Goal: Task Accomplishment & Management: Use online tool/utility

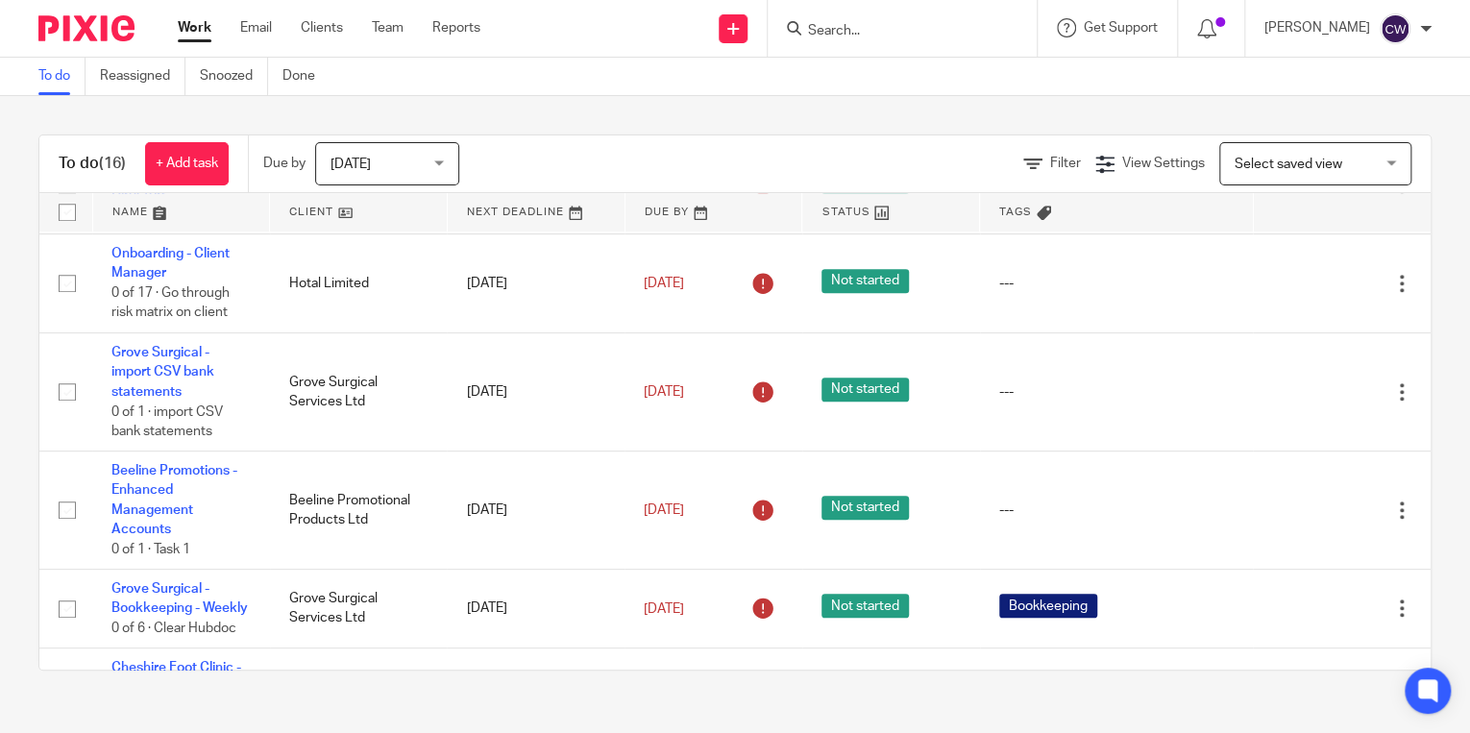
scroll to position [687, 0]
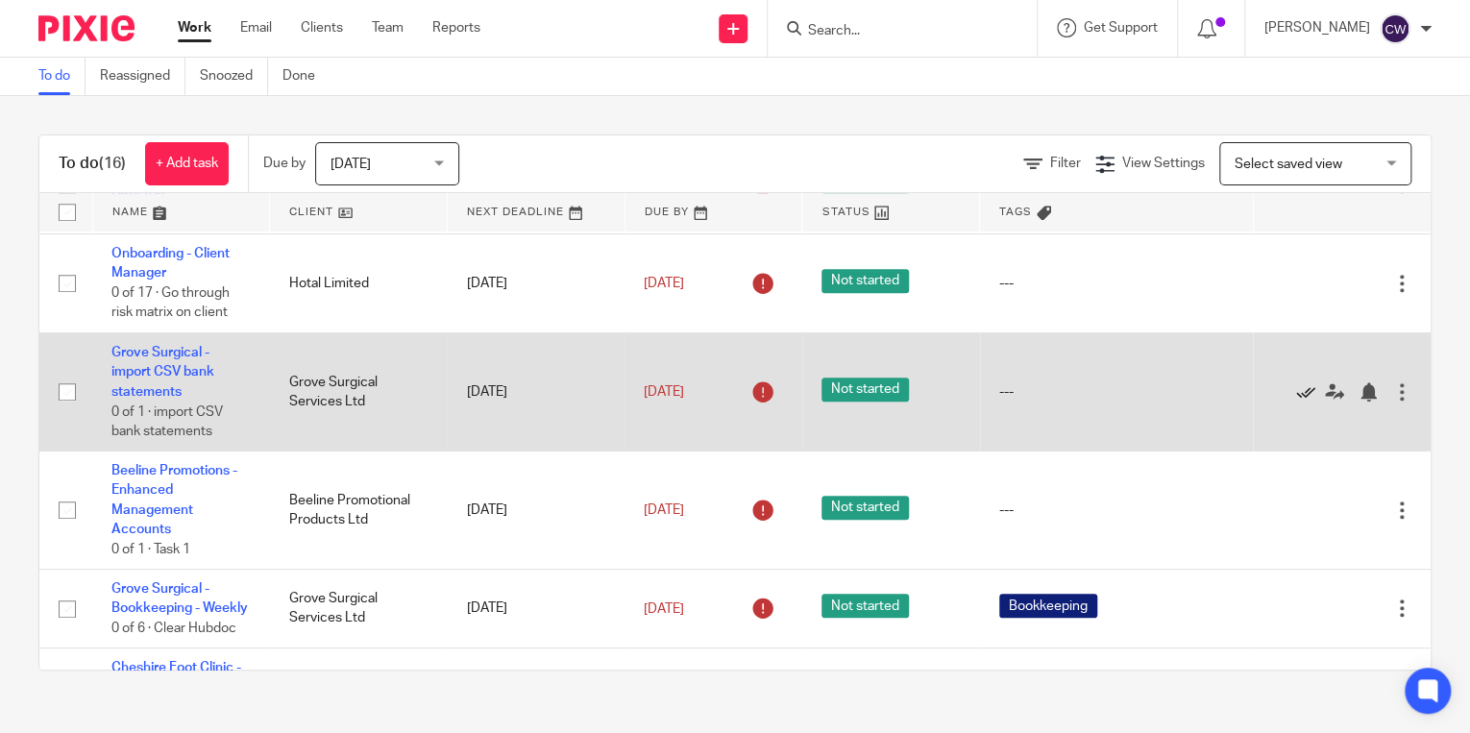
click at [1173, 382] on icon at bounding box center [1305, 391] width 19 height 19
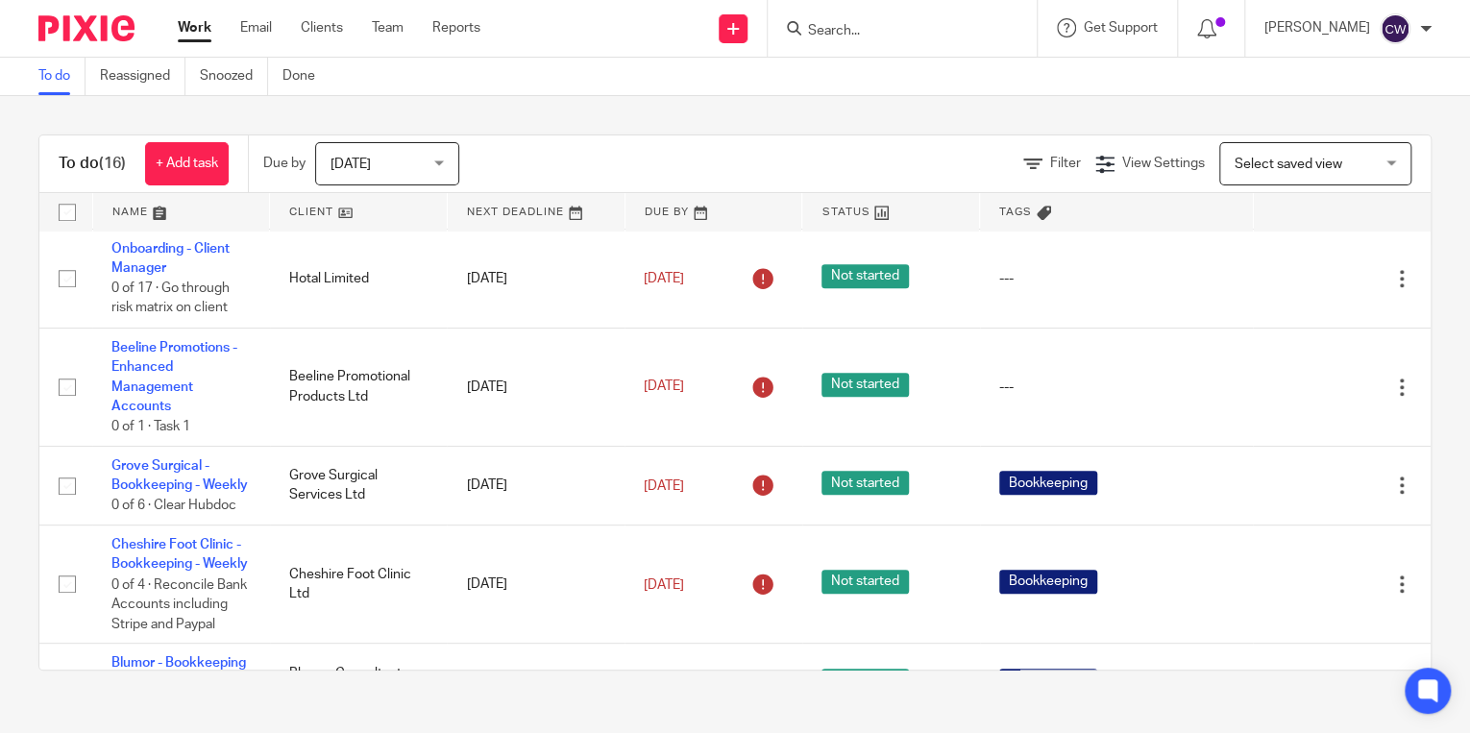
scroll to position [698, 0]
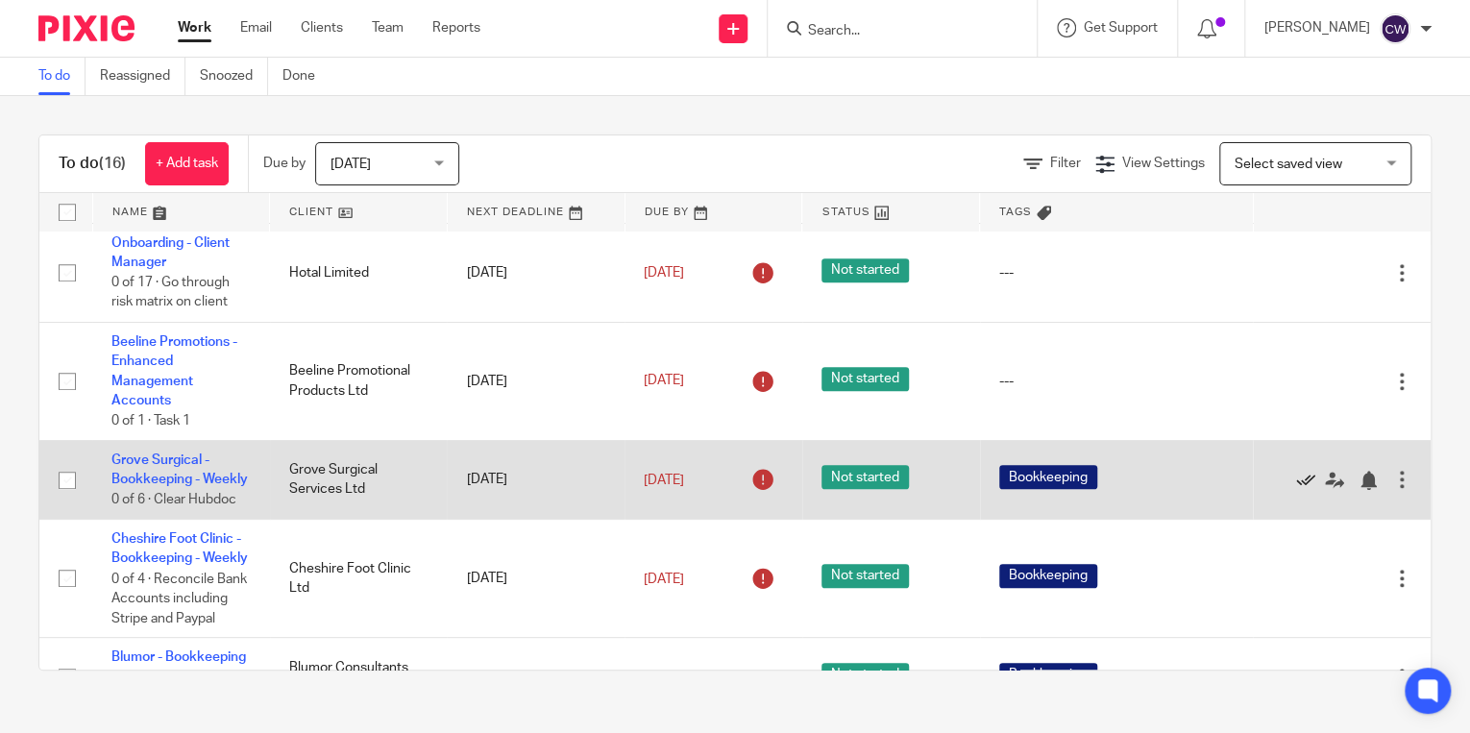
click at [1173, 471] on icon at bounding box center [1305, 480] width 19 height 19
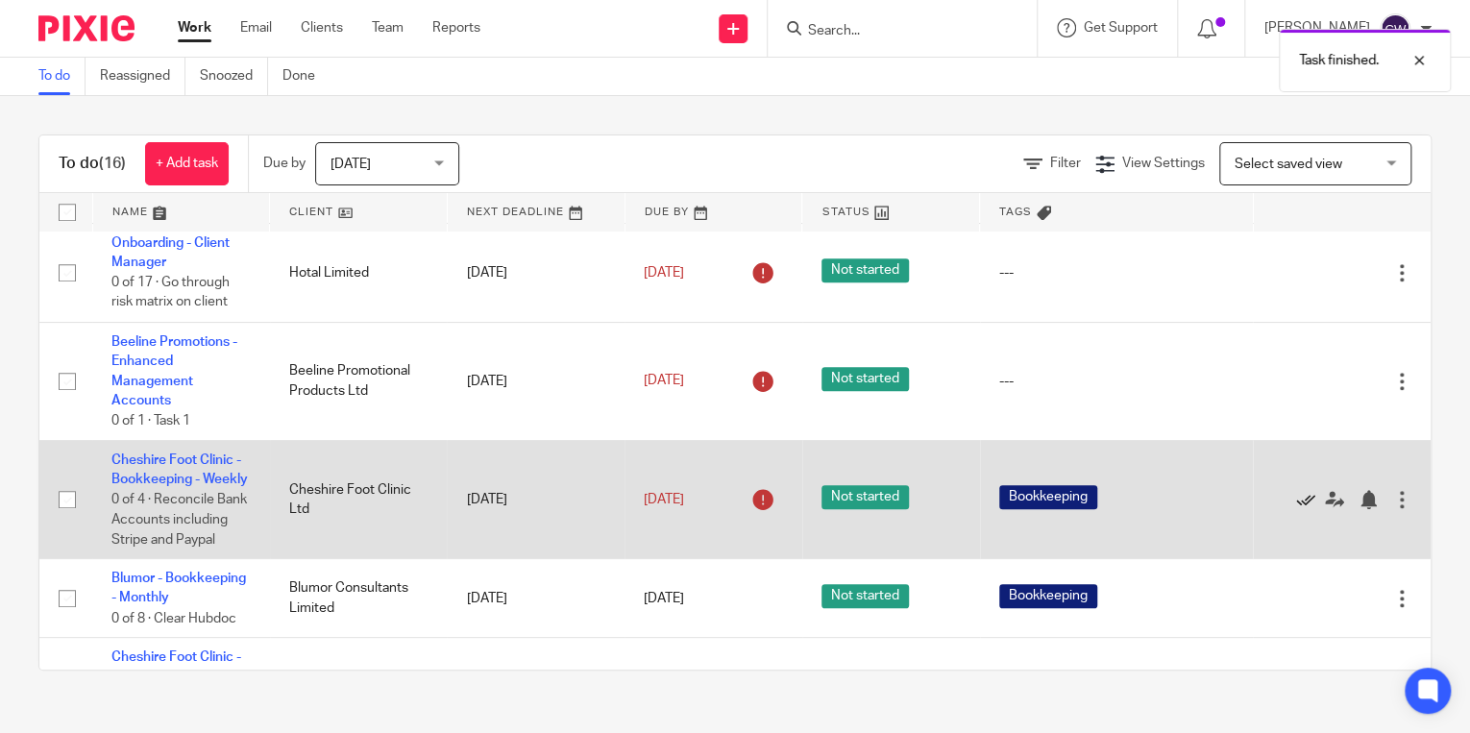
click at [1173, 490] on icon at bounding box center [1305, 499] width 19 height 19
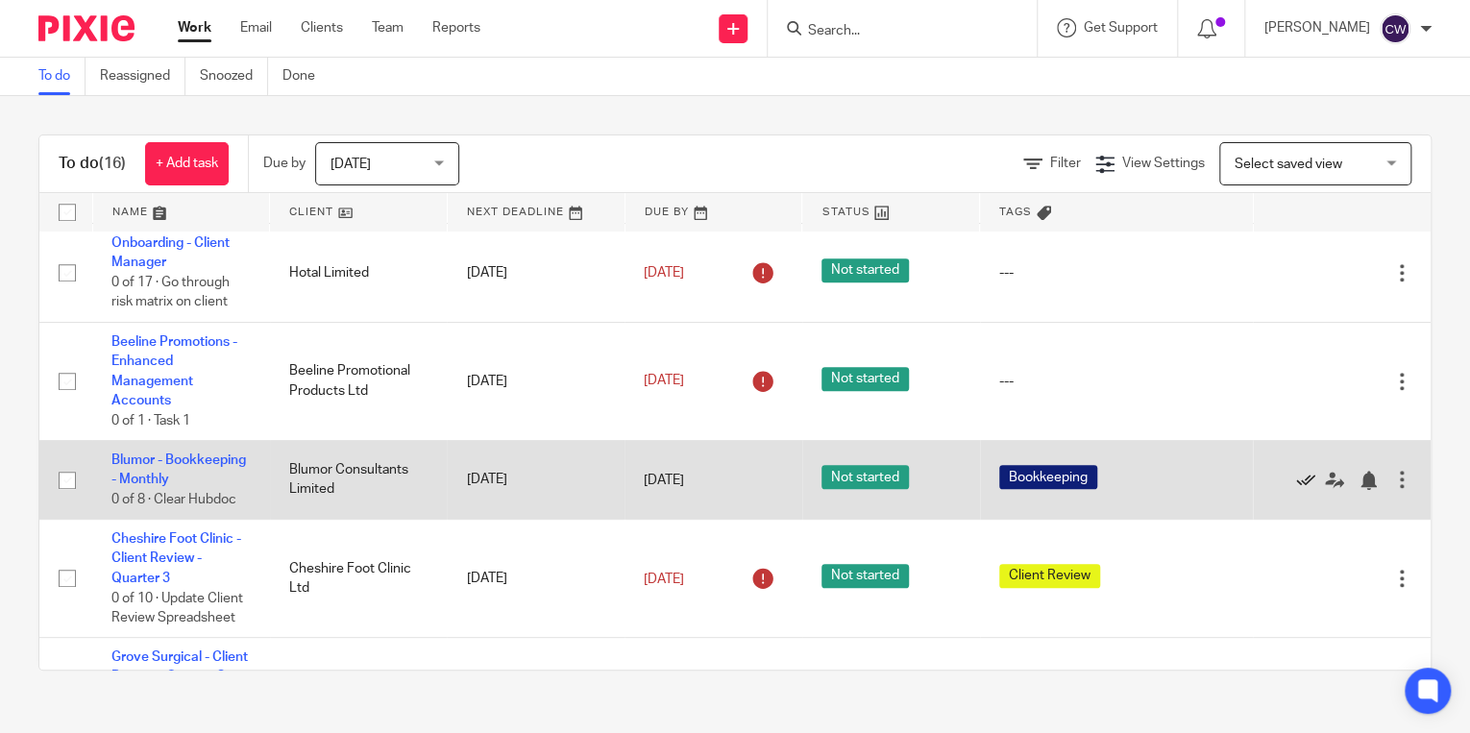
click at [1173, 471] on icon at bounding box center [1305, 480] width 19 height 19
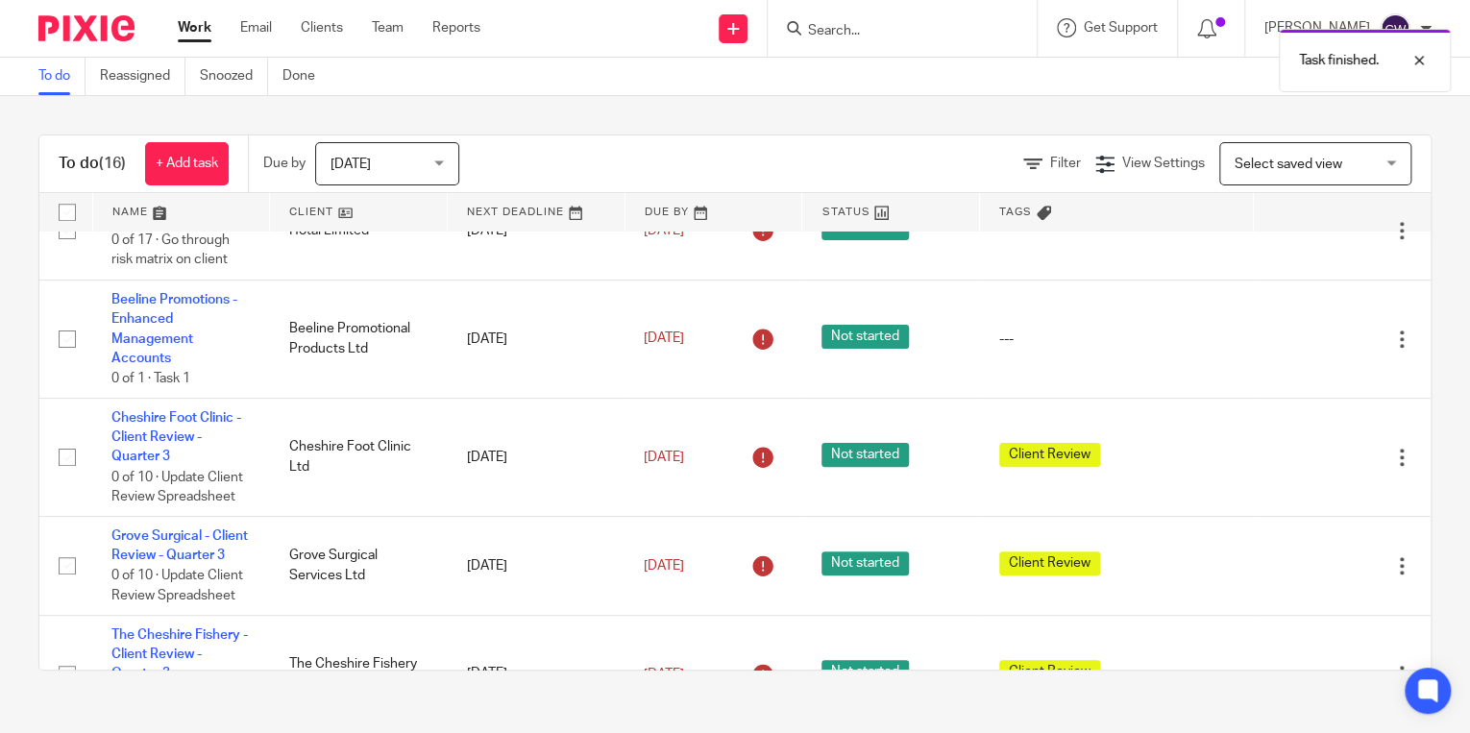
scroll to position [749, 0]
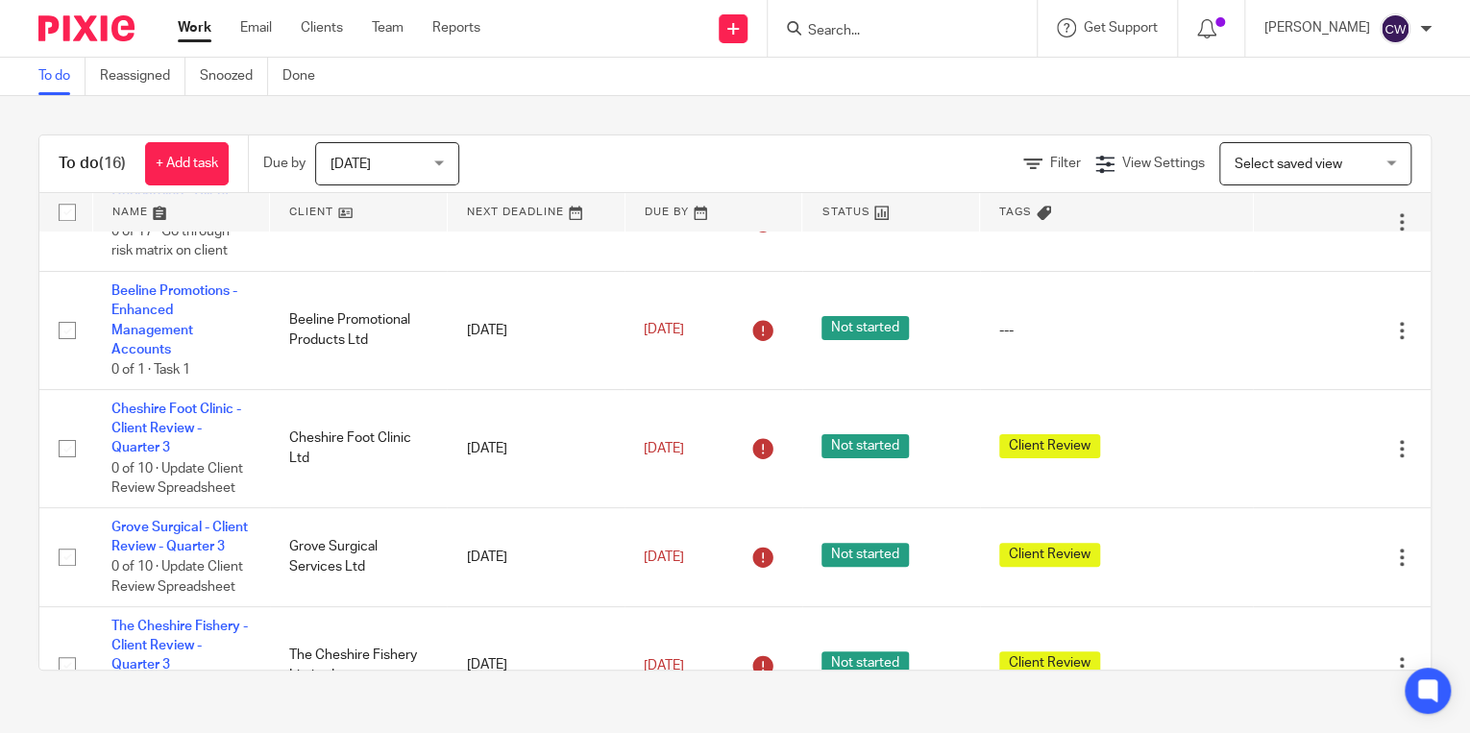
click at [1173, 567] on table "Name Client Next Deadline Due By Status Tags No client selected No client selec…" at bounding box center [735, 431] width 1392 height 477
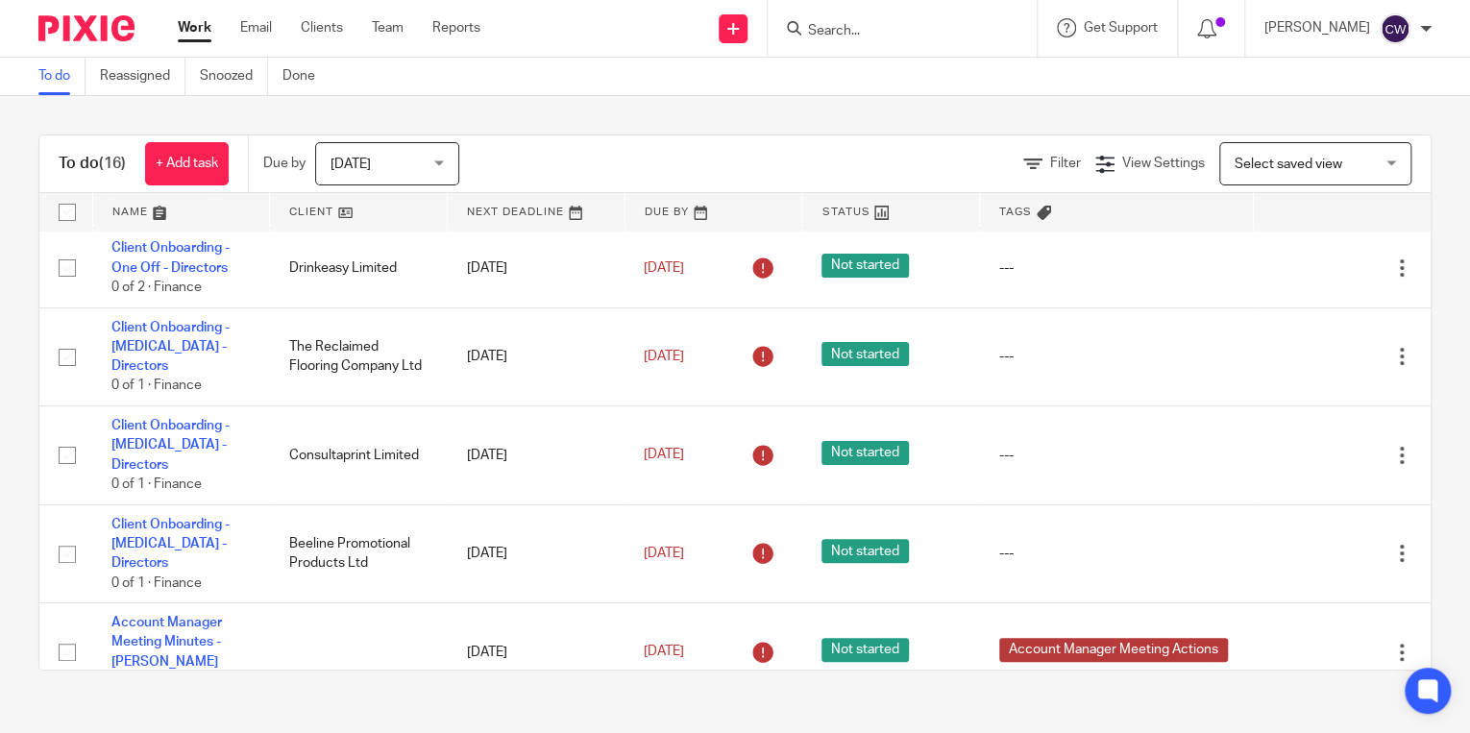
scroll to position [0, 0]
